Goal: Obtain resource: Download file/media

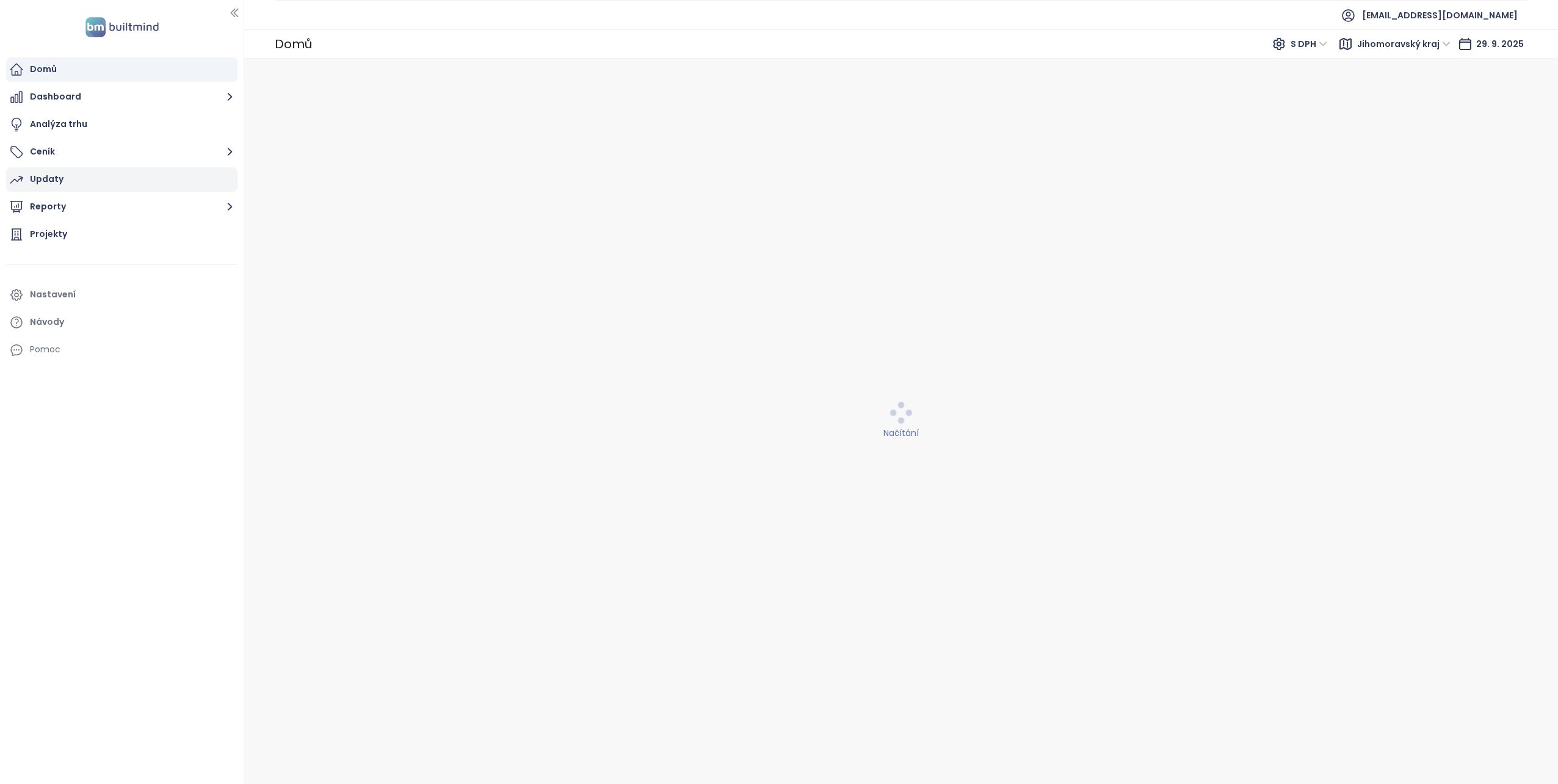
click at [45, 176] on div "Updaty" at bounding box center [47, 179] width 34 height 15
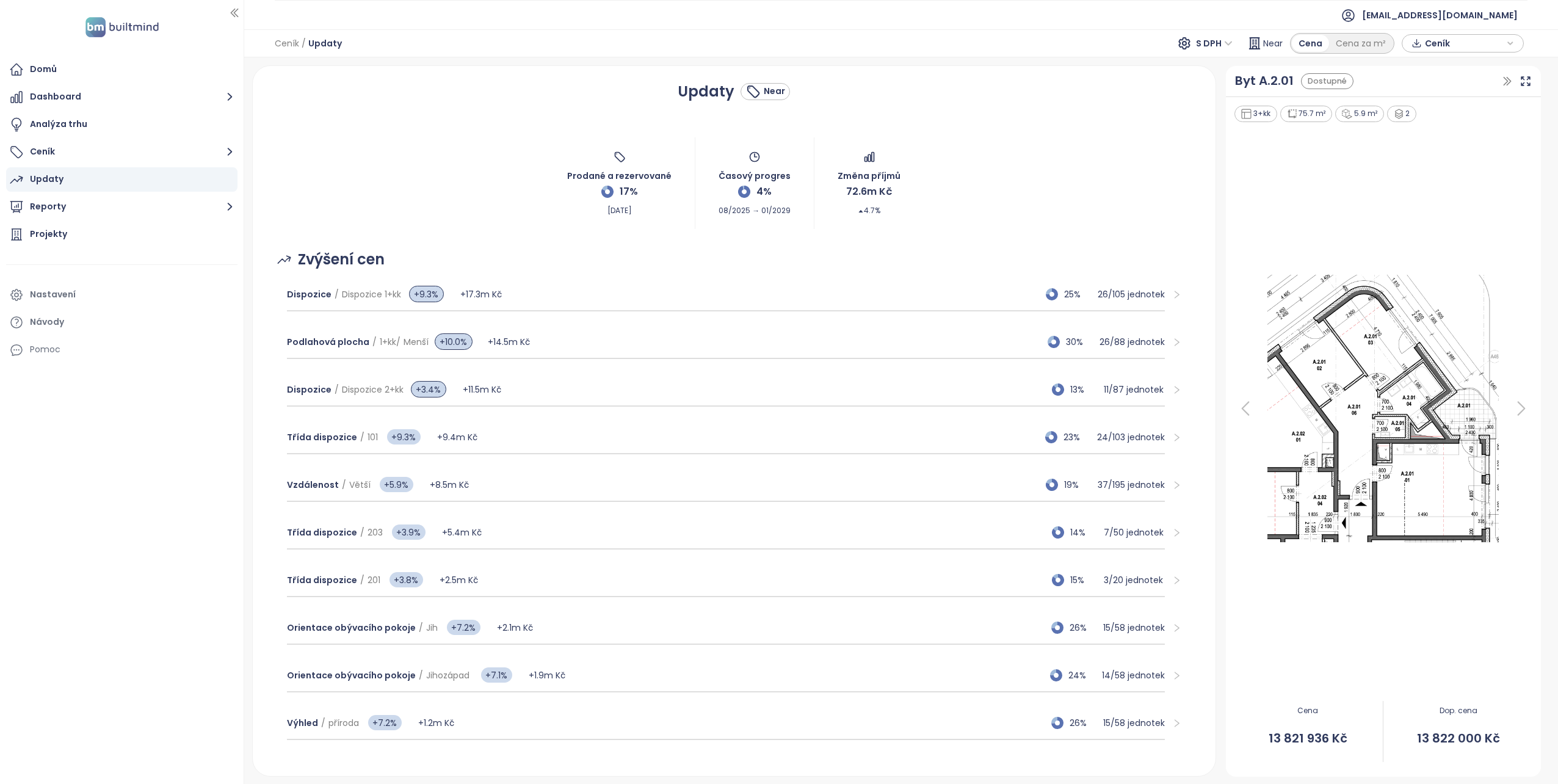
click at [1457, 43] on span "Ceník" at bounding box center [1464, 44] width 79 height 19
click at [1456, 64] on span "XLSX" at bounding box center [1443, 67] width 33 height 19
click at [1431, 108] on span "Stáhnout" at bounding box center [1448, 104] width 43 height 14
drag, startPoint x: 886, startPoint y: 218, endPoint x: 831, endPoint y: 176, distance: 69.2
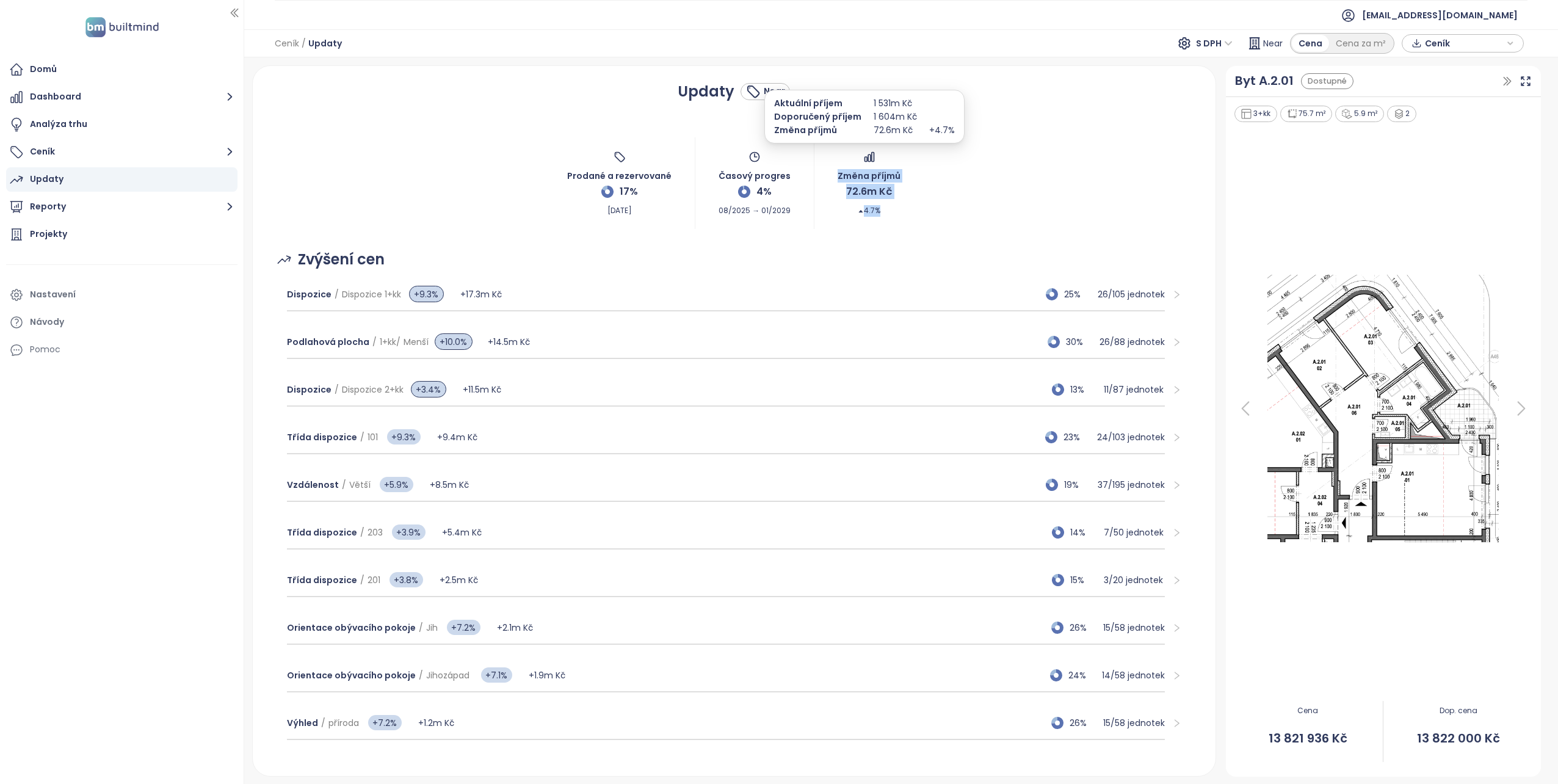
click at [831, 176] on div "Prodané a rezervované 17% [DATE] Časový progres 4% 08/2025 → 01/2029 Změna příj…" at bounding box center [735, 184] width 934 height 92
drag, startPoint x: 831, startPoint y: 176, endPoint x: 828, endPoint y: 207, distance: 31.1
click at [828, 207] on div "Prodané a rezervované 17% [DATE] Časový progres 4% 08/2025 → 01/2029 Změna příj…" at bounding box center [735, 184] width 934 height 92
drag, startPoint x: 826, startPoint y: 175, endPoint x: 906, endPoint y: 222, distance: 92.8
click at [906, 222] on div "Prodané a rezervované 17% [DATE] Časový progres 4% 08/2025 → 01/2029 Změna příj…" at bounding box center [735, 184] width 934 height 92
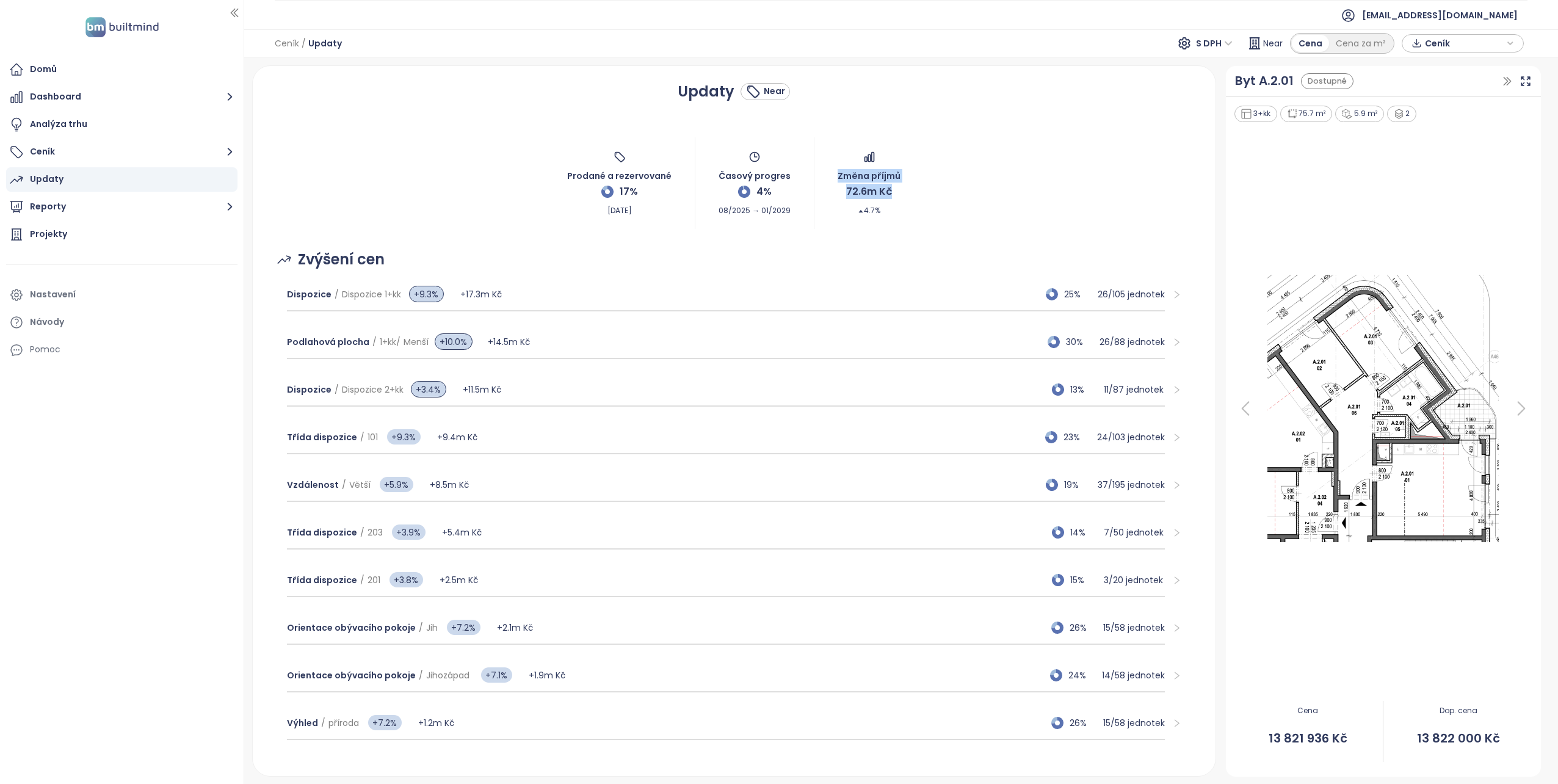
click at [906, 223] on div "Prodané a rezervované 17% [DATE] Časový progres 4% 08/2025 → 01/2029 Změna příj…" at bounding box center [735, 184] width 934 height 92
